Goal: Information Seeking & Learning: Learn about a topic

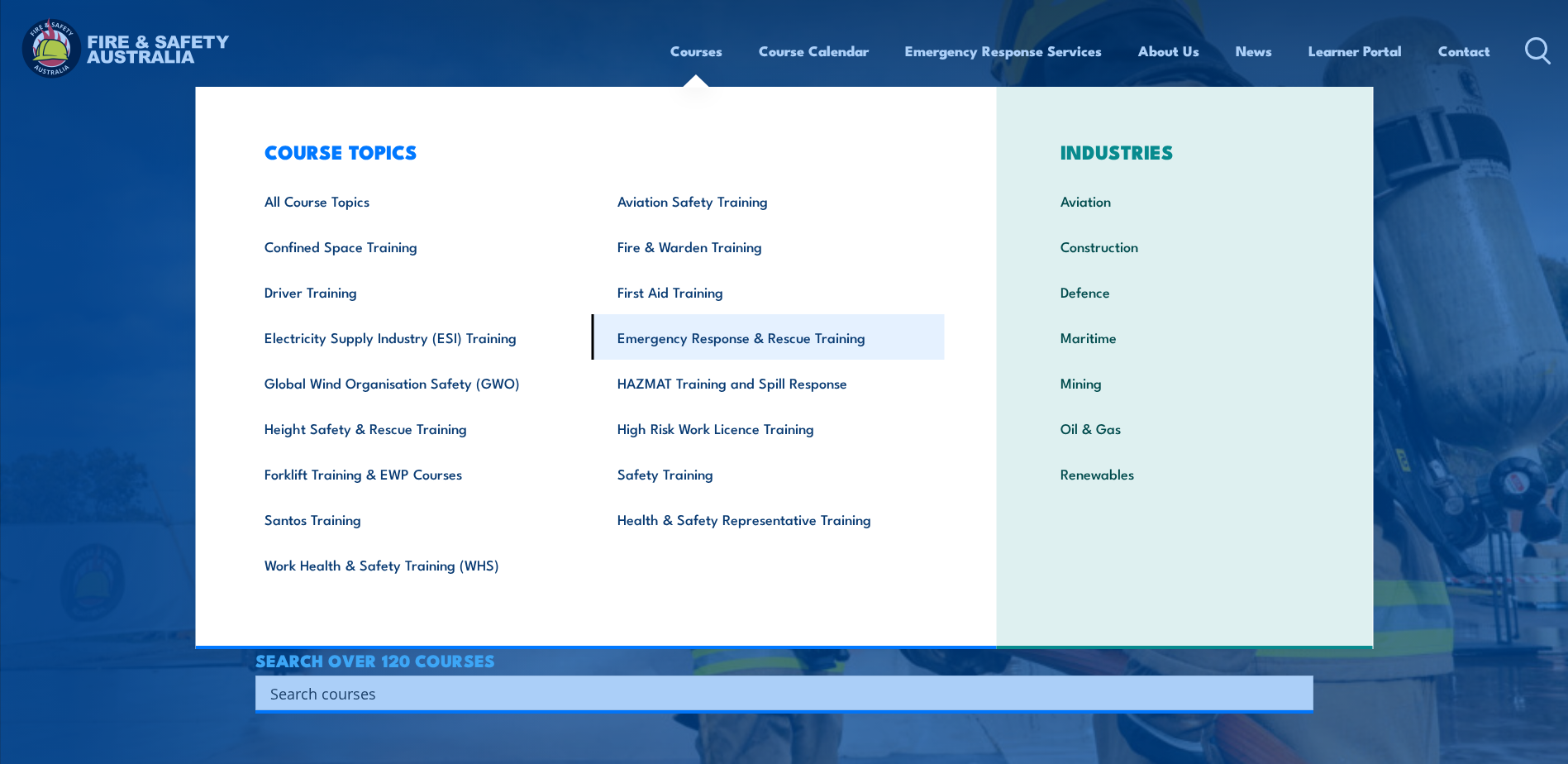
click at [719, 342] on link "Emergency Response & Rescue Training" at bounding box center [769, 337] width 353 height 45
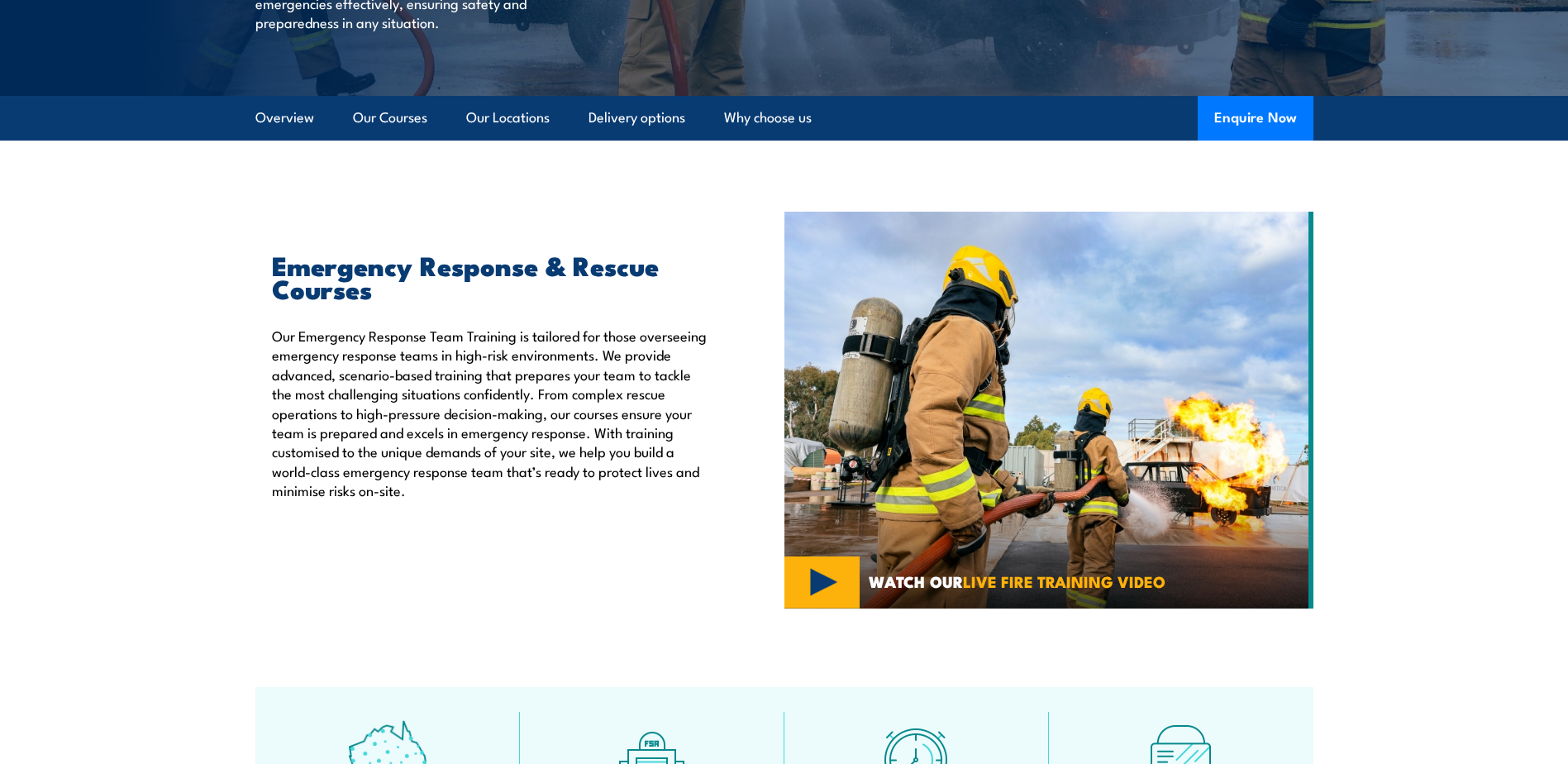
scroll to position [331, 0]
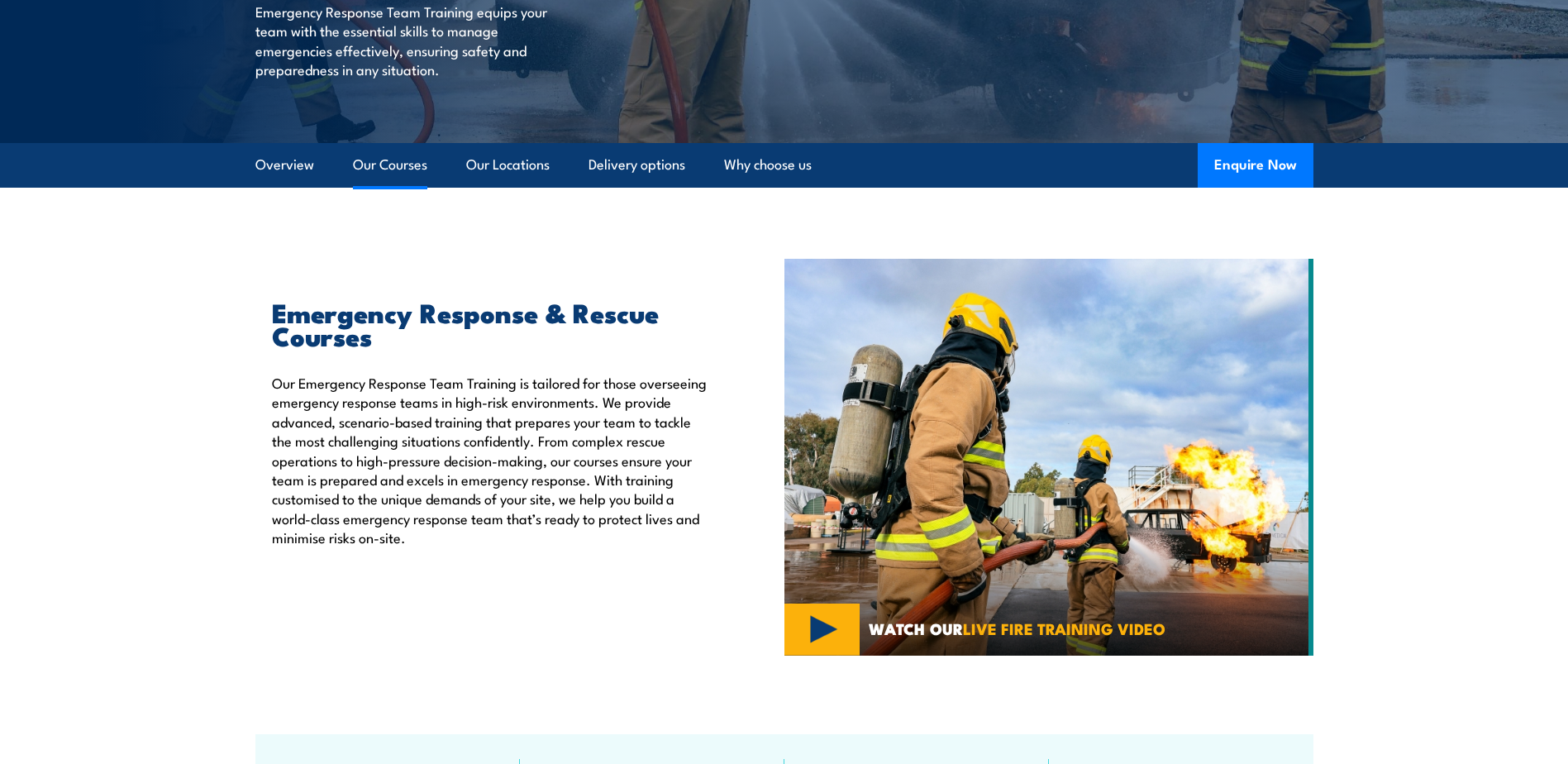
click at [376, 164] on link "Our Courses" at bounding box center [390, 165] width 74 height 43
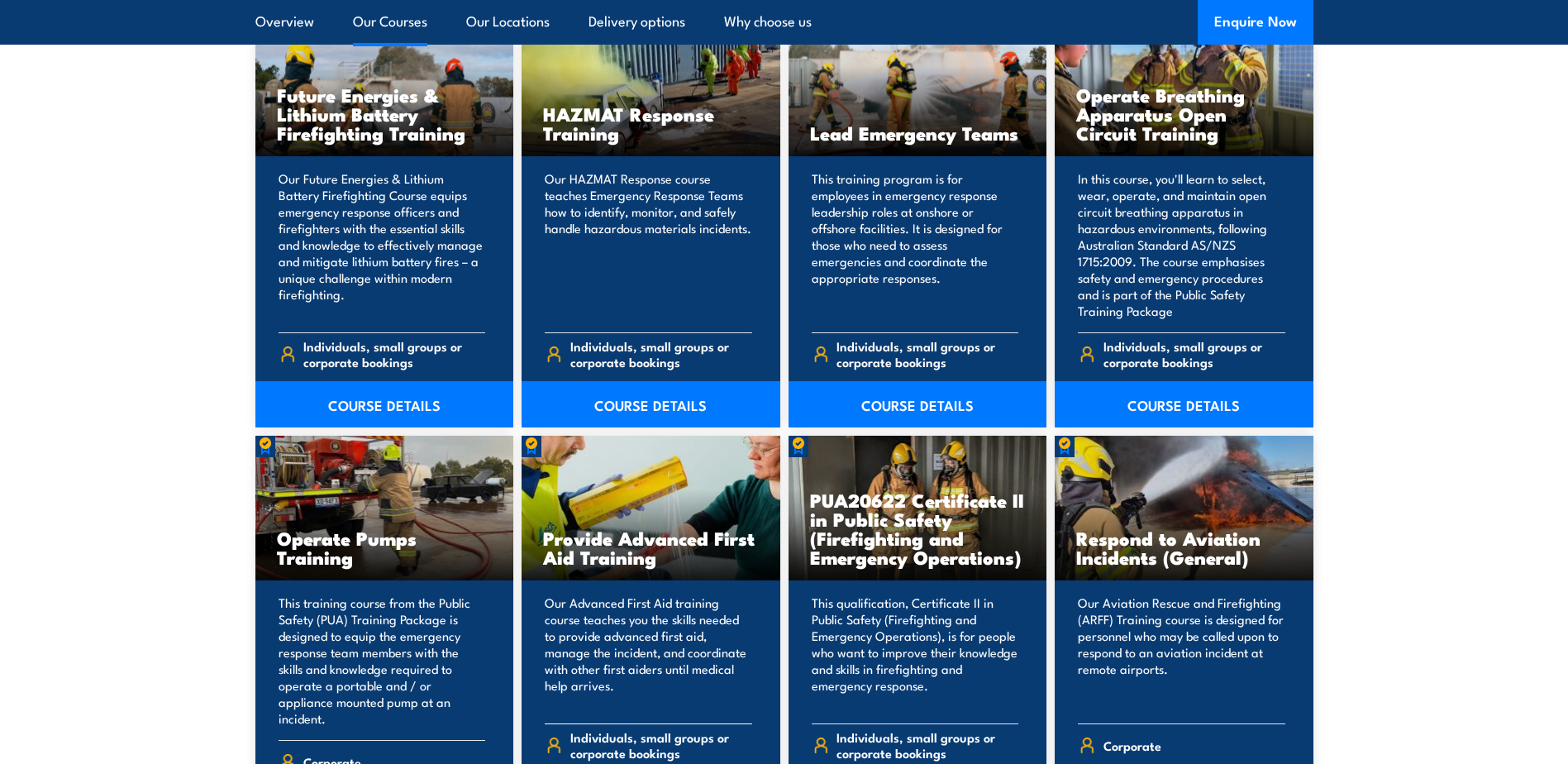
scroll to position [1833, 0]
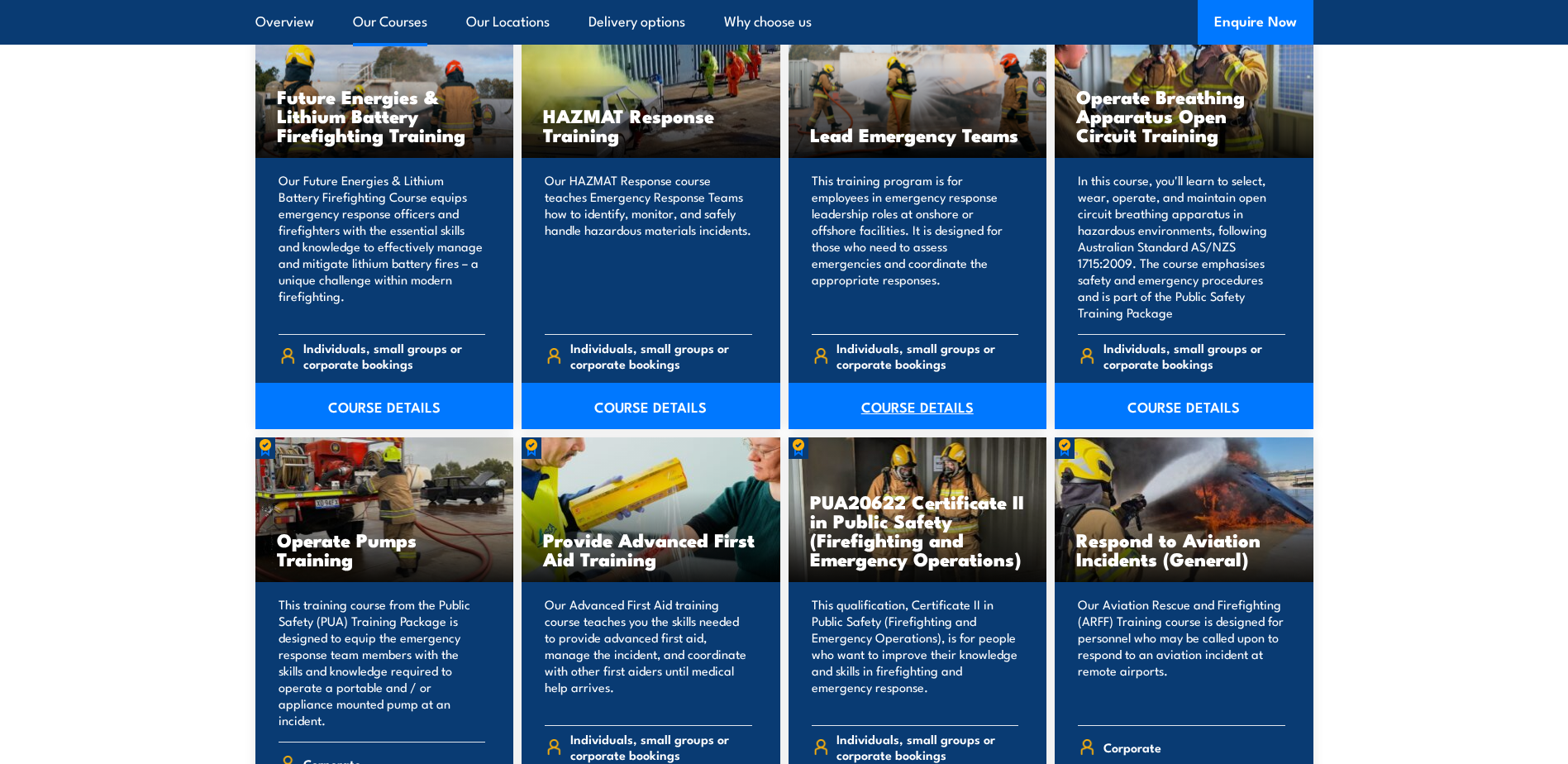
click at [889, 402] on link "COURSE DETAILS" at bounding box center [918, 406] width 259 height 46
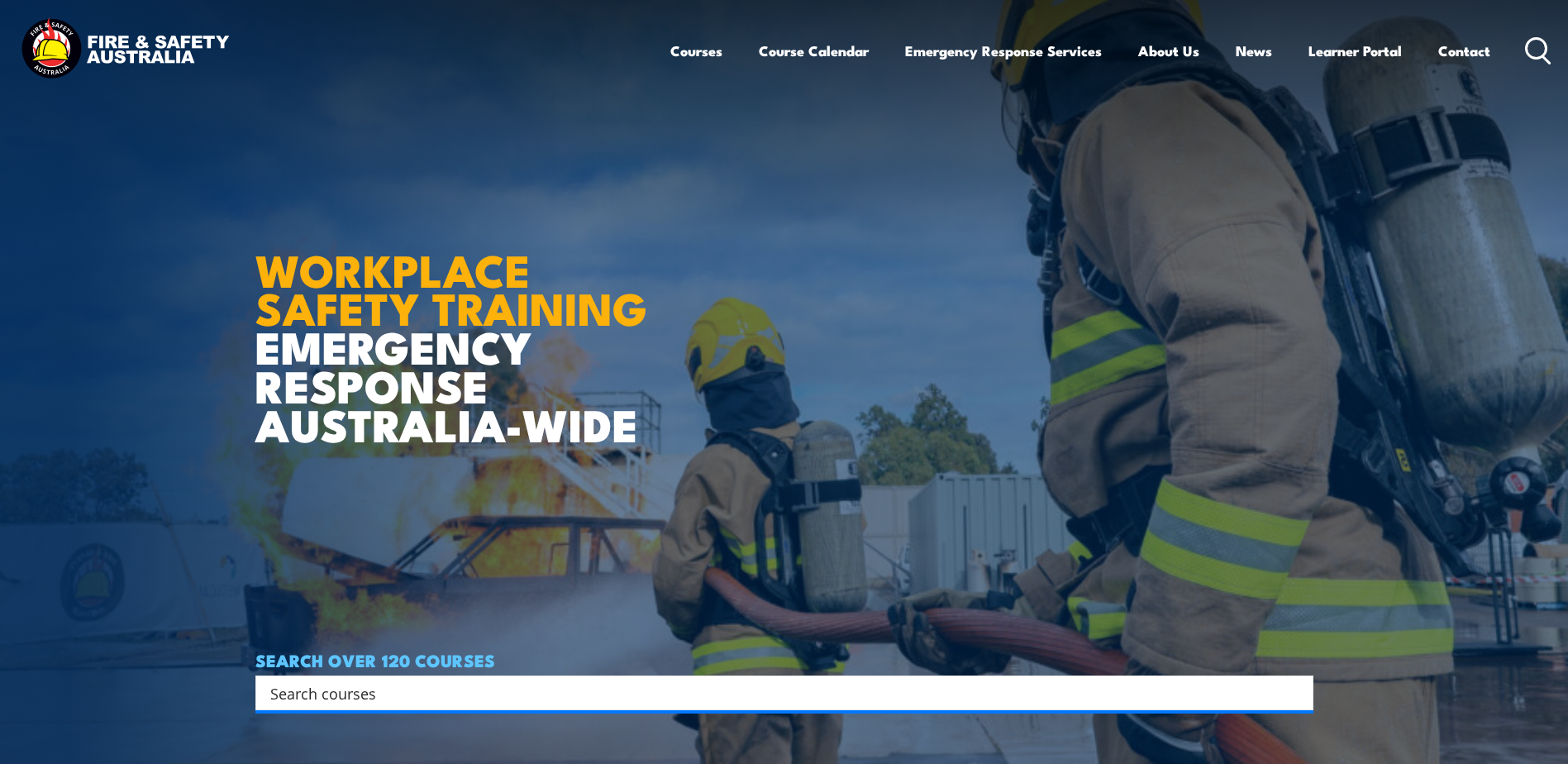
click at [472, 696] on input "Search input" at bounding box center [774, 692] width 1007 height 25
type input "OPerate as part of an Emergency control organisation"
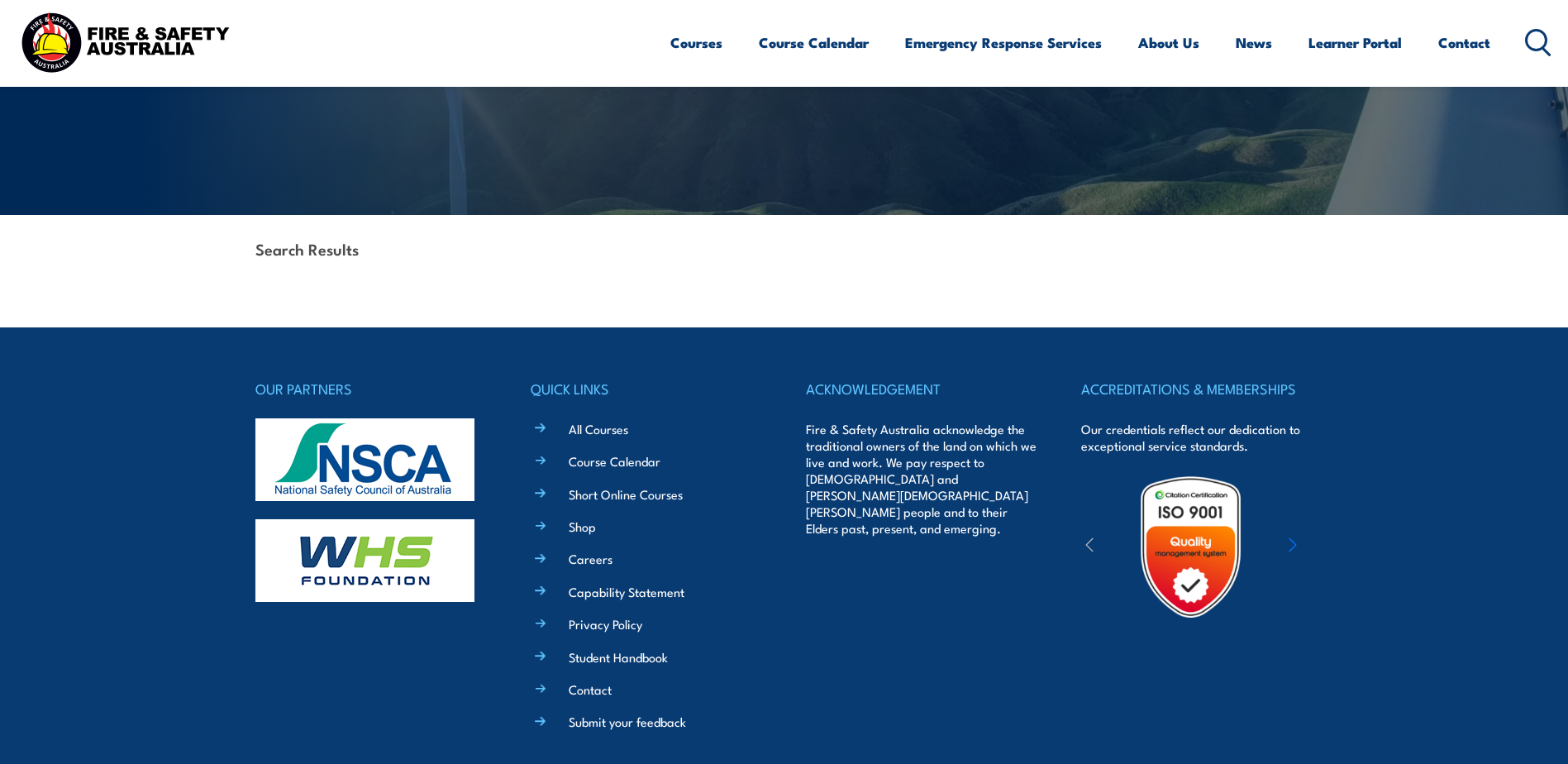
scroll to position [382, 0]
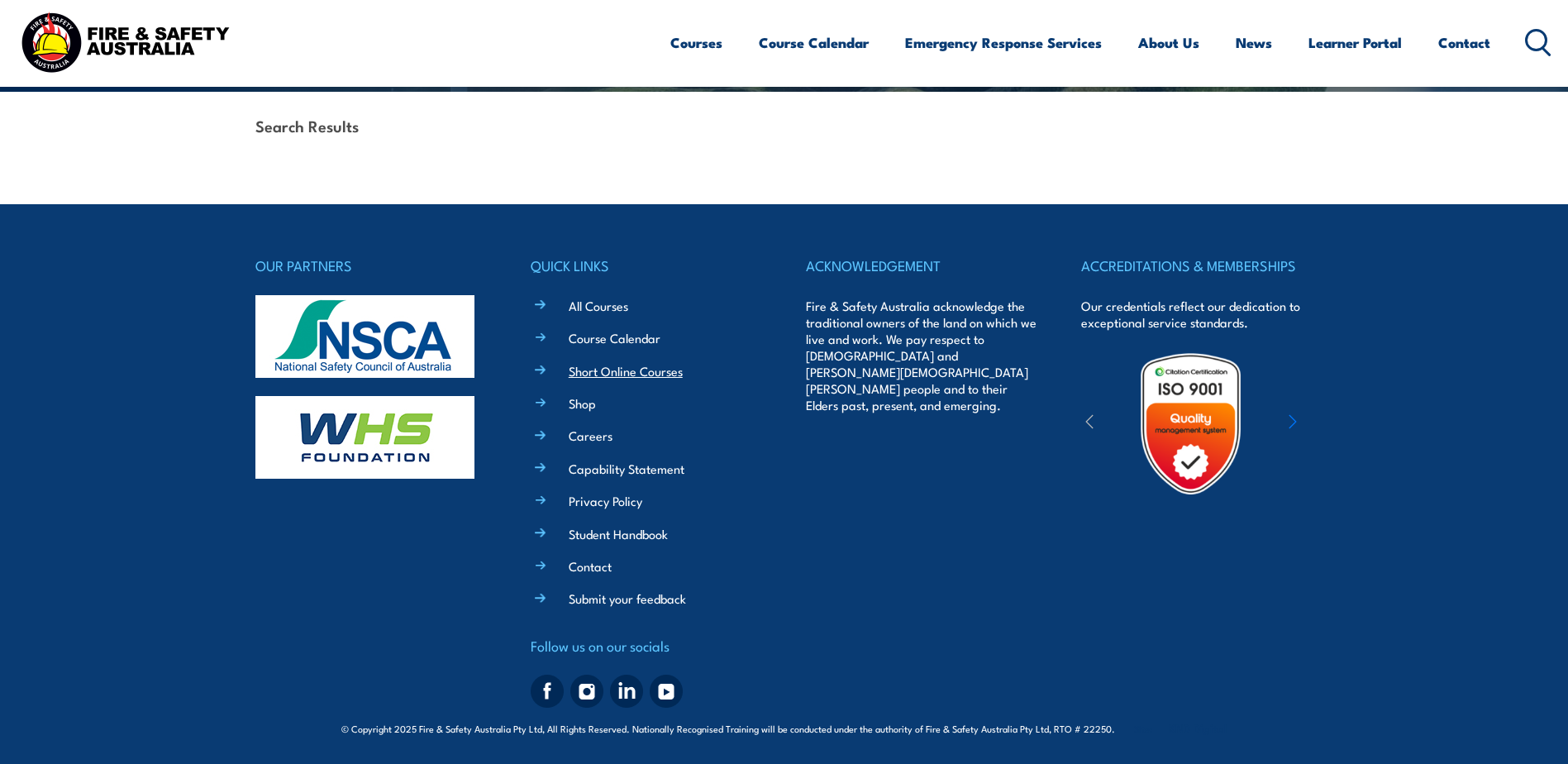
click at [610, 369] on link "Short Online Courses" at bounding box center [626, 371] width 114 height 18
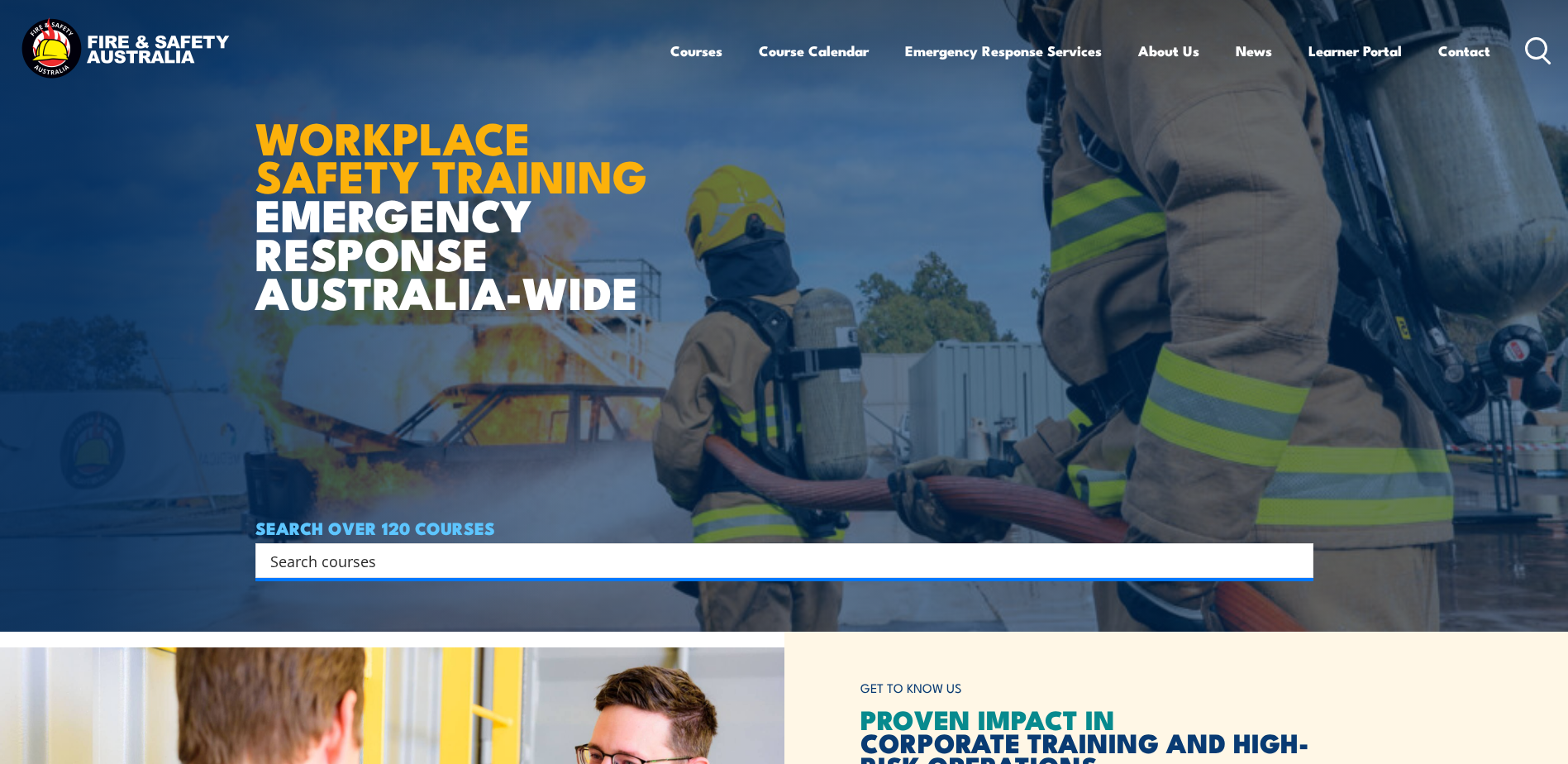
scroll to position [248, 0]
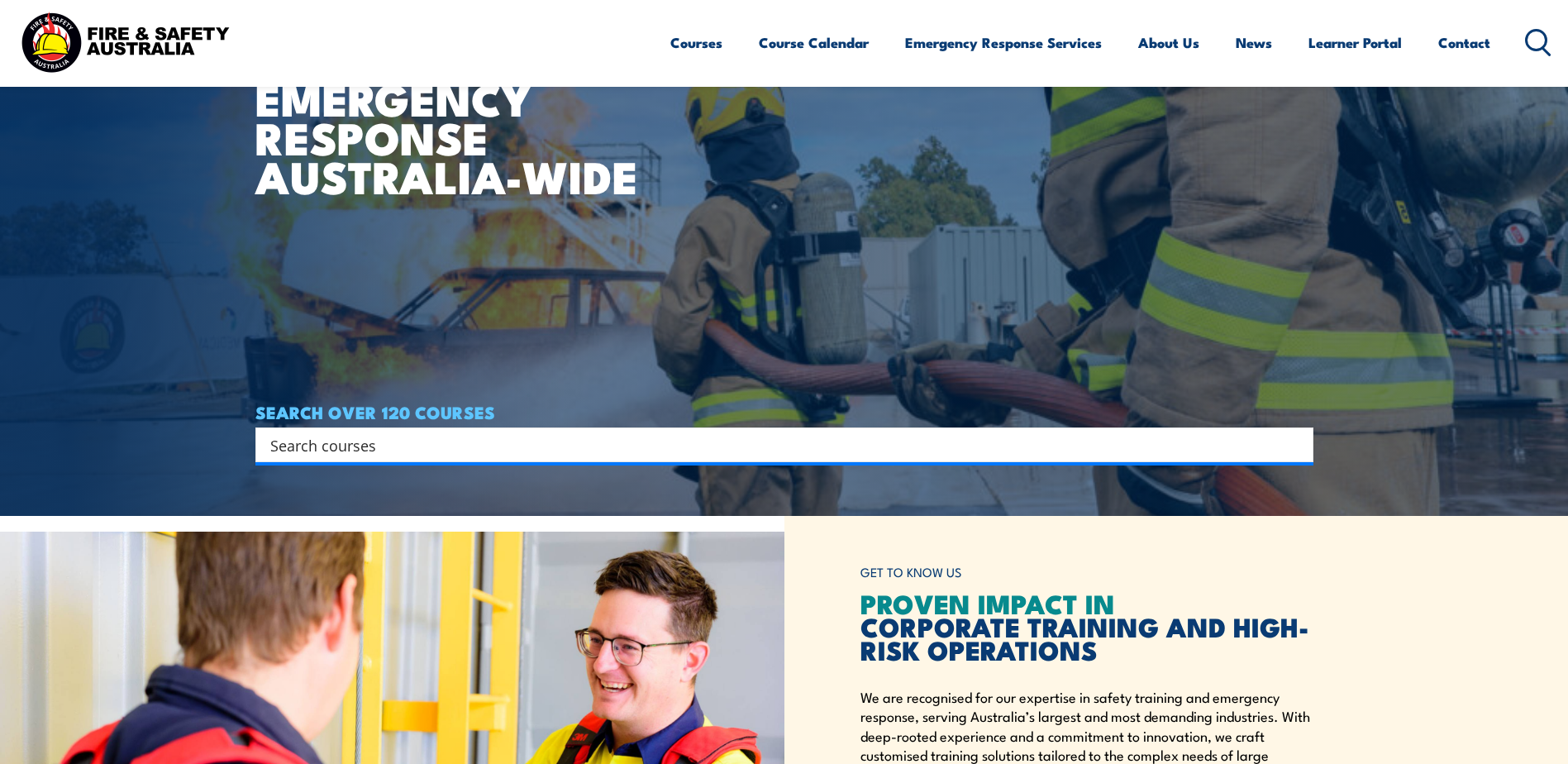
click at [386, 445] on input "Search input" at bounding box center [774, 444] width 1007 height 25
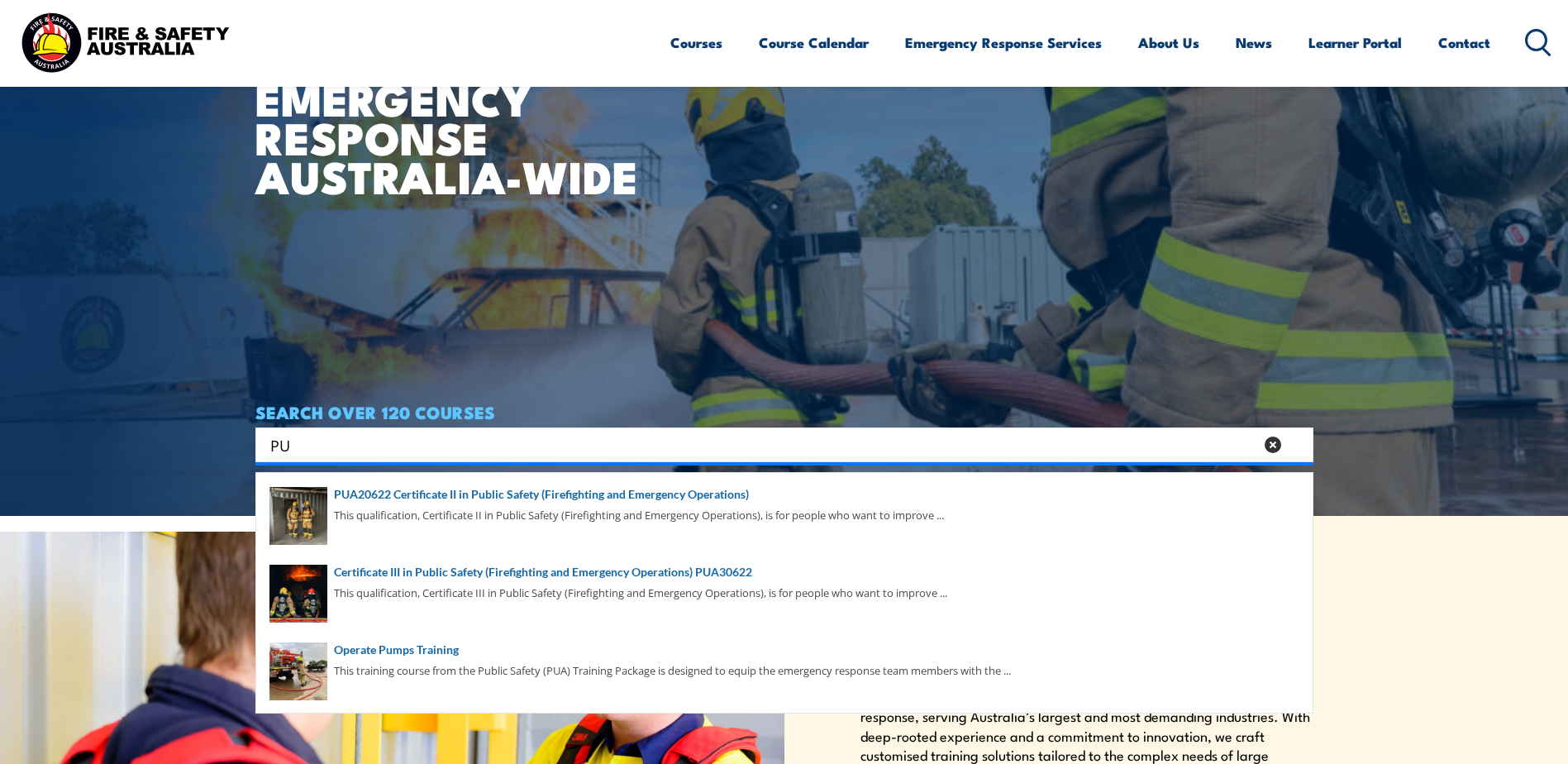
type input "P"
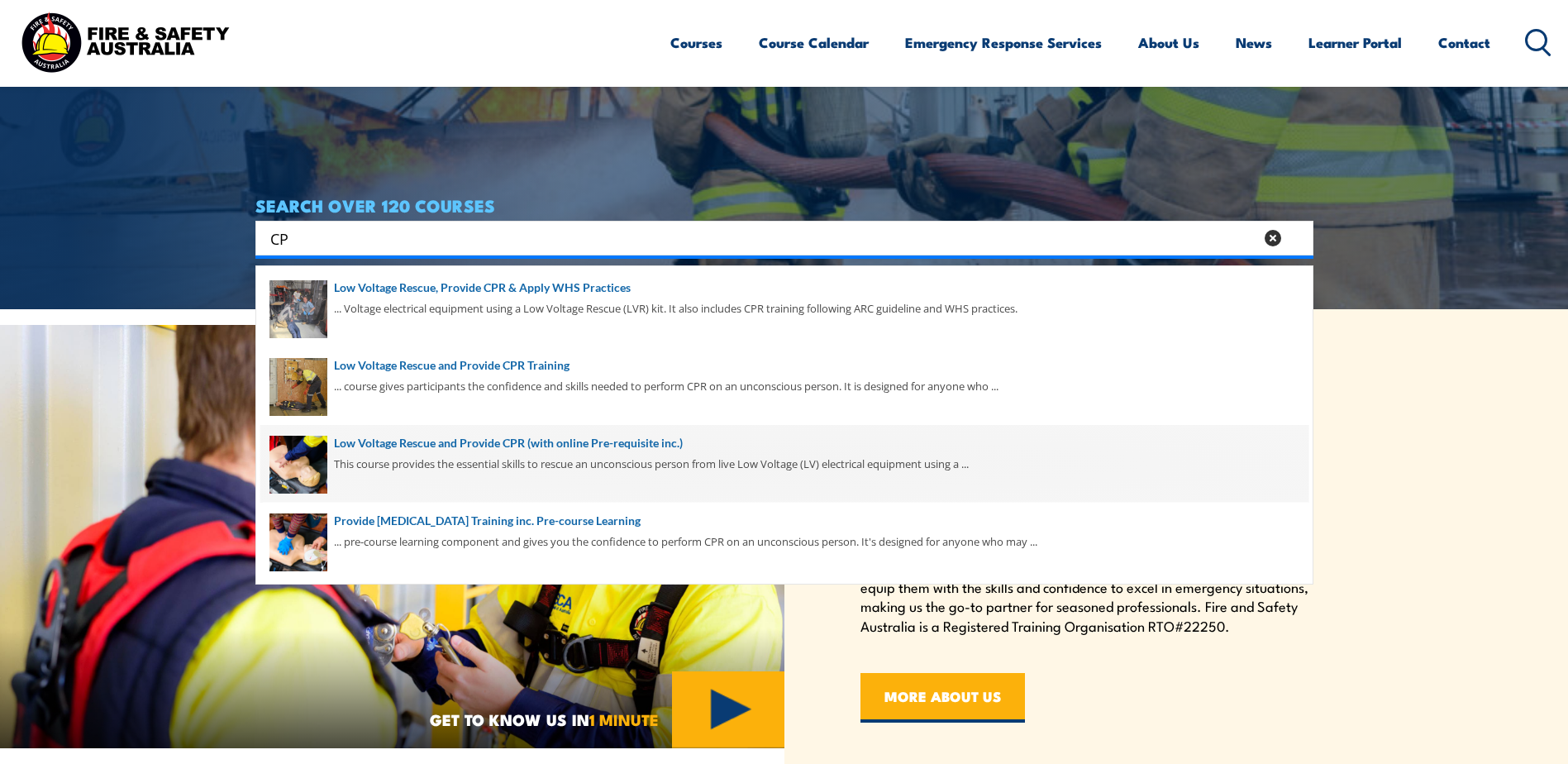
scroll to position [165, 0]
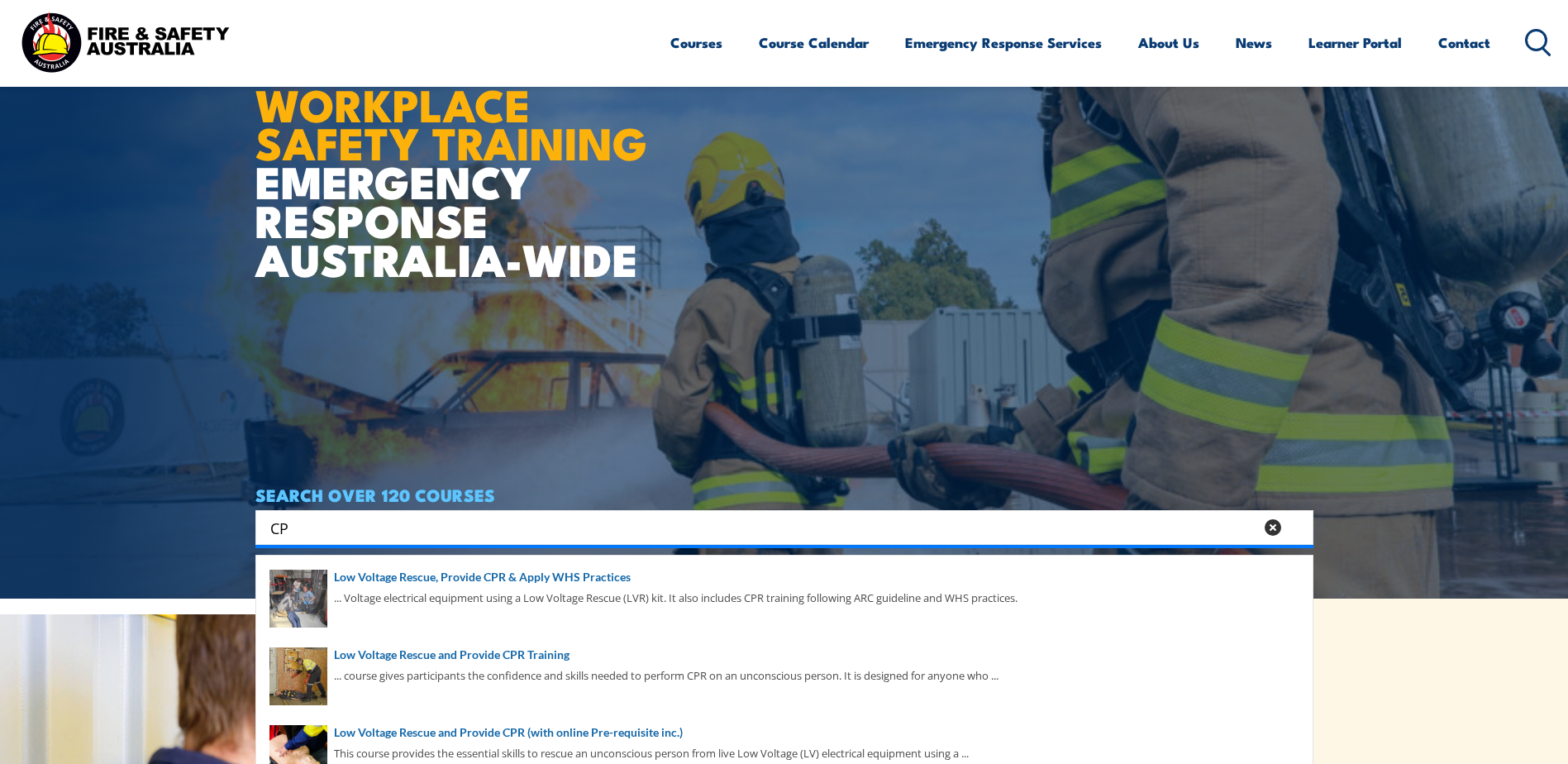
type input "C"
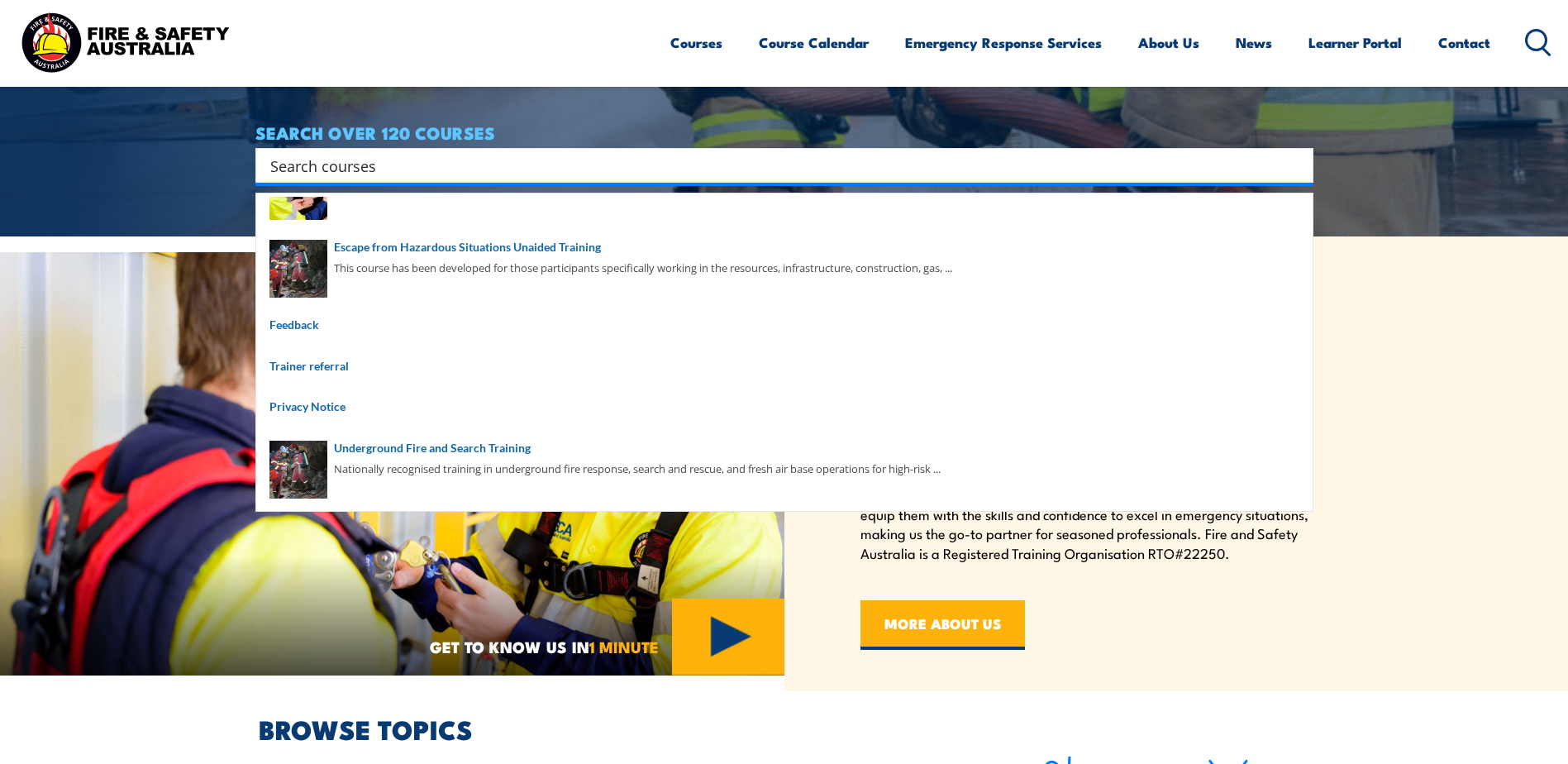
scroll to position [414, 0]
